Goal: Manage account settings

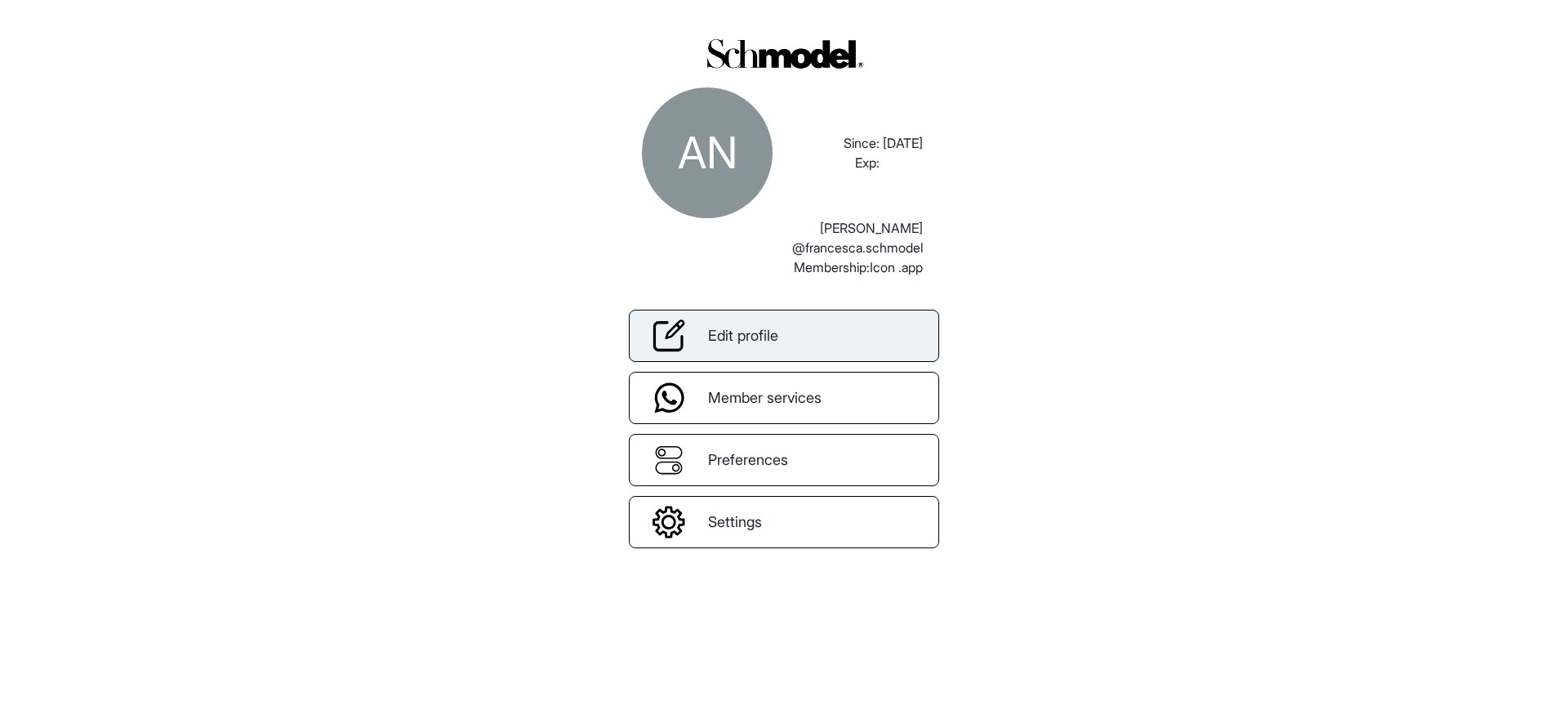
click at [784, 317] on link "Edit profile" at bounding box center [784, 335] width 310 height 52
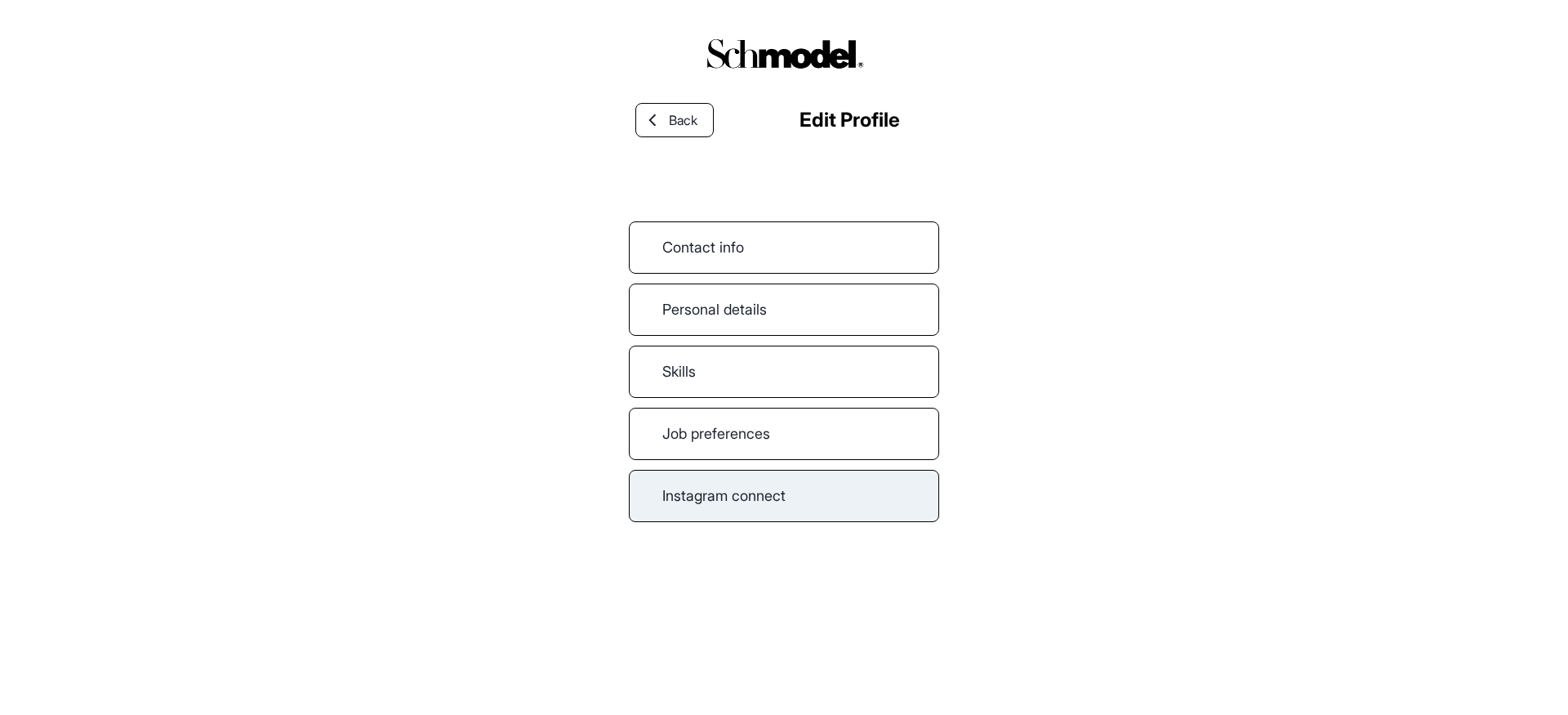
click at [785, 513] on link "Instagram connect" at bounding box center [784, 496] width 310 height 52
